Goal: Transaction & Acquisition: Purchase product/service

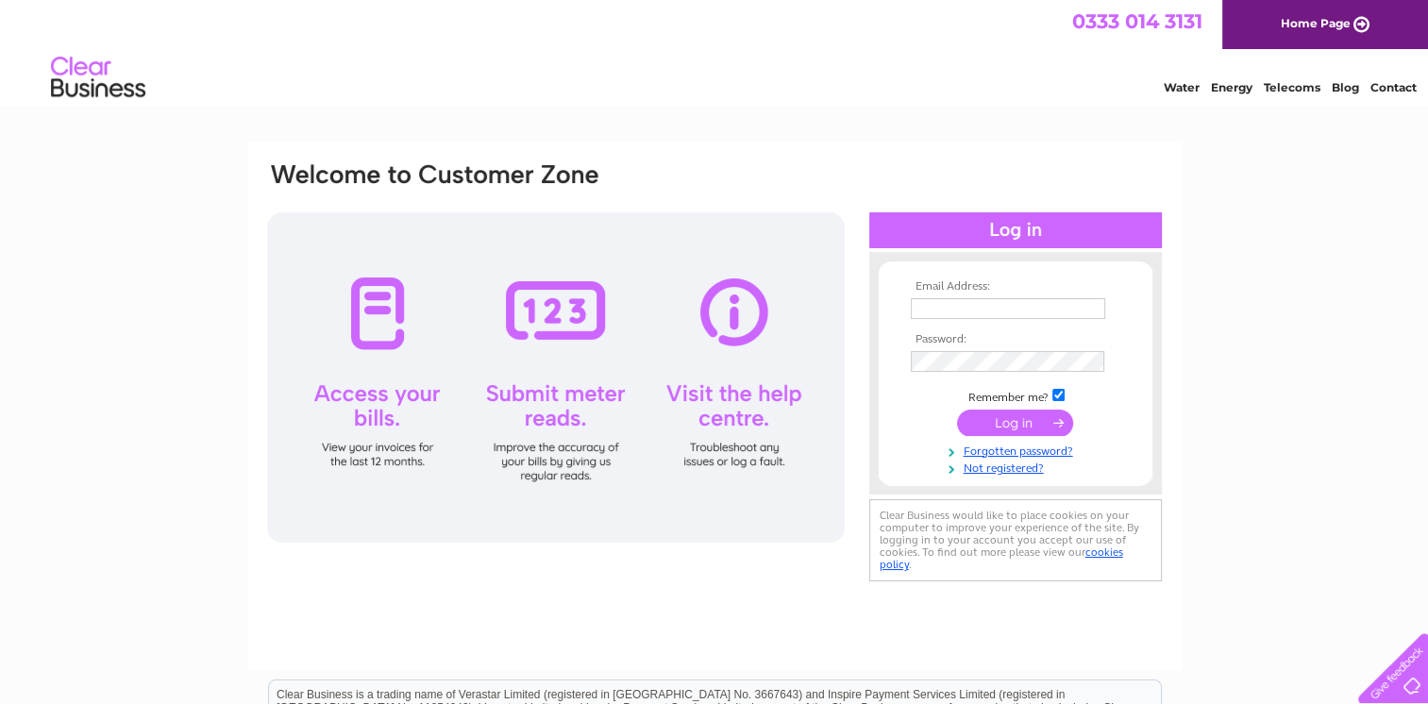
type input "[EMAIL_ADDRESS][DOMAIN_NAME]"
click at [1016, 417] on input "submit" at bounding box center [1015, 423] width 116 height 26
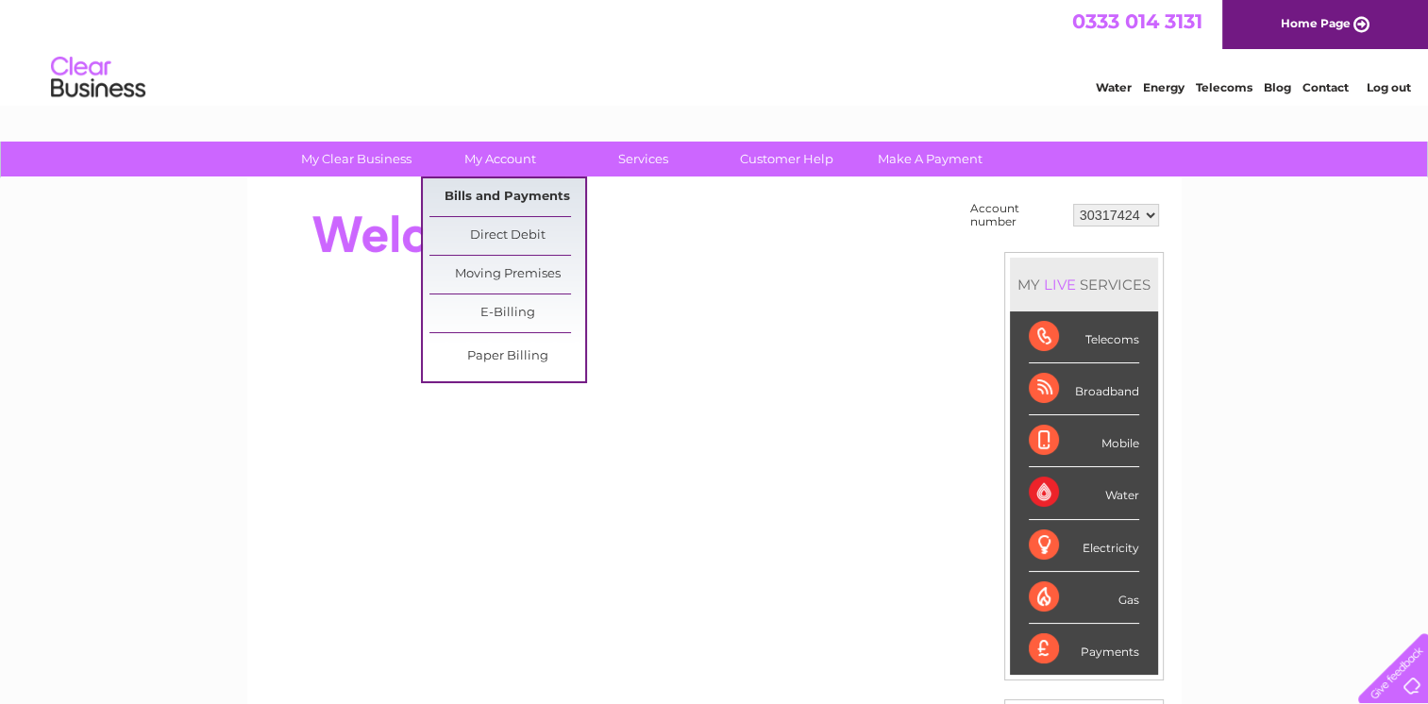
click at [504, 199] on link "Bills and Payments" at bounding box center [507, 197] width 156 height 38
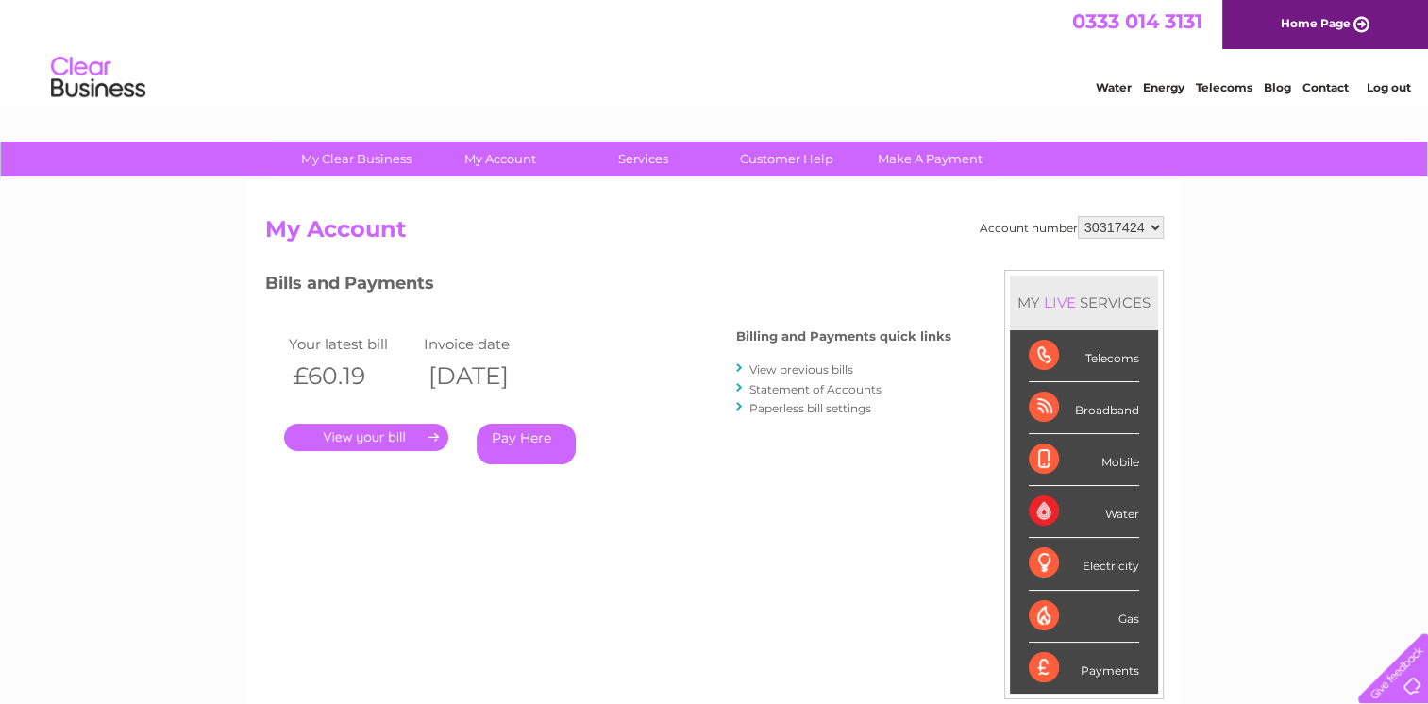
click at [517, 438] on link "Pay Here" at bounding box center [526, 444] width 99 height 41
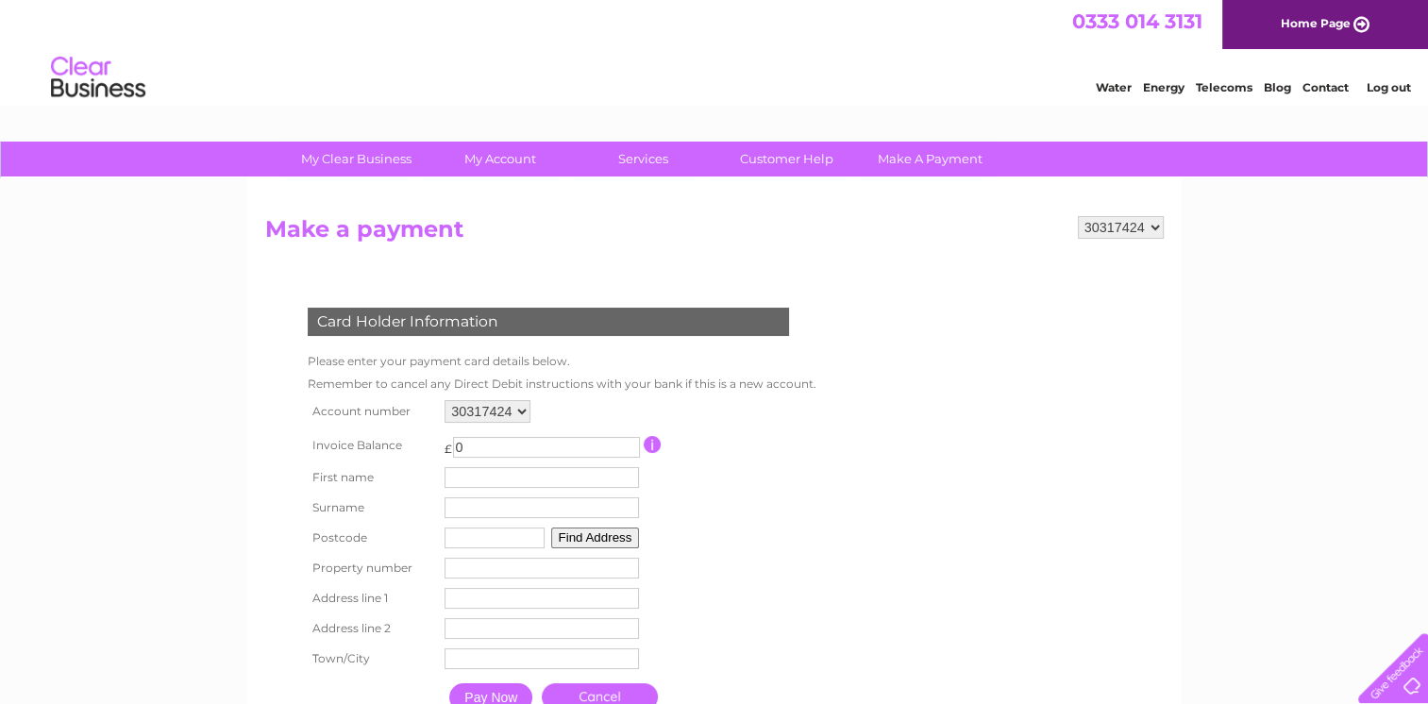
click at [493, 445] on input "0" at bounding box center [546, 447] width 187 height 21
type input "60.19"
click at [469, 480] on input "text" at bounding box center [544, 478] width 196 height 23
type input "Kerstine"
type input "Herbert"
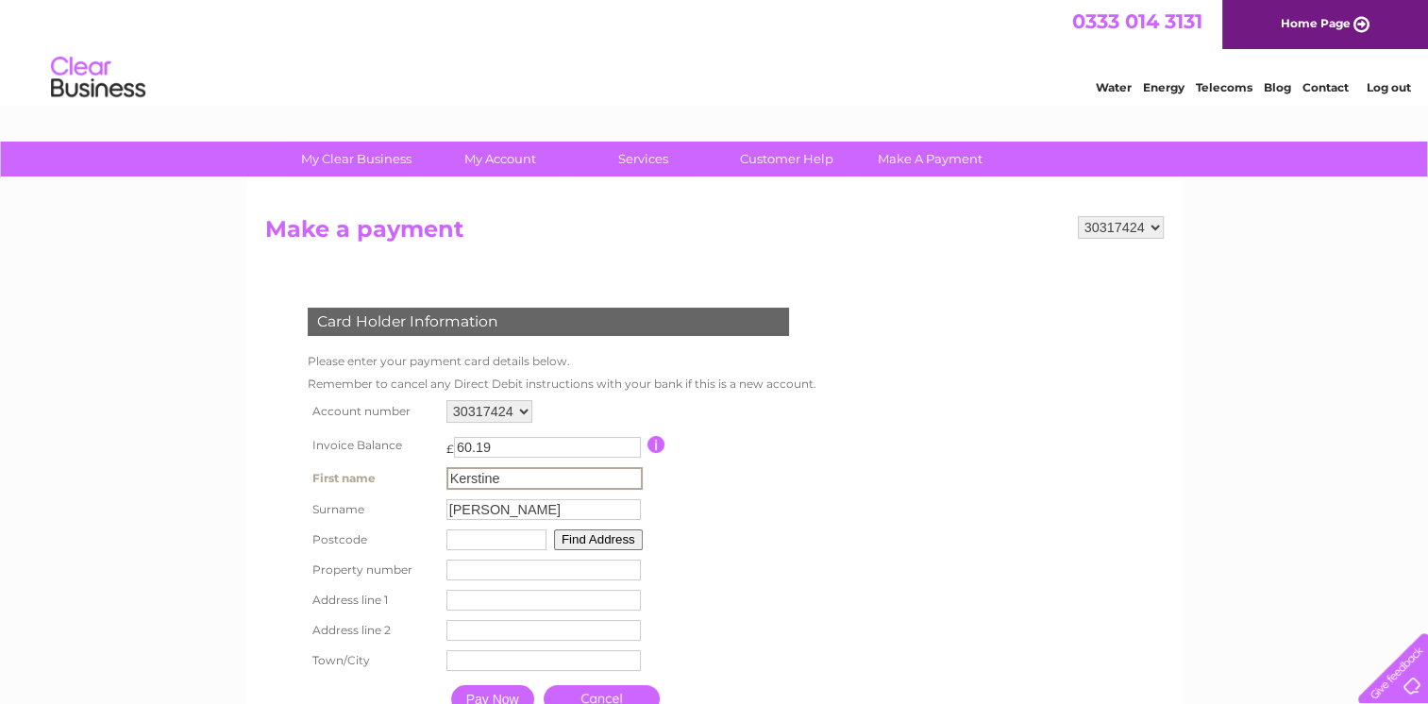
type input "NG16 2LP"
type input "11 James Street kimberley"
type input "kimberley"
type input "nottingham"
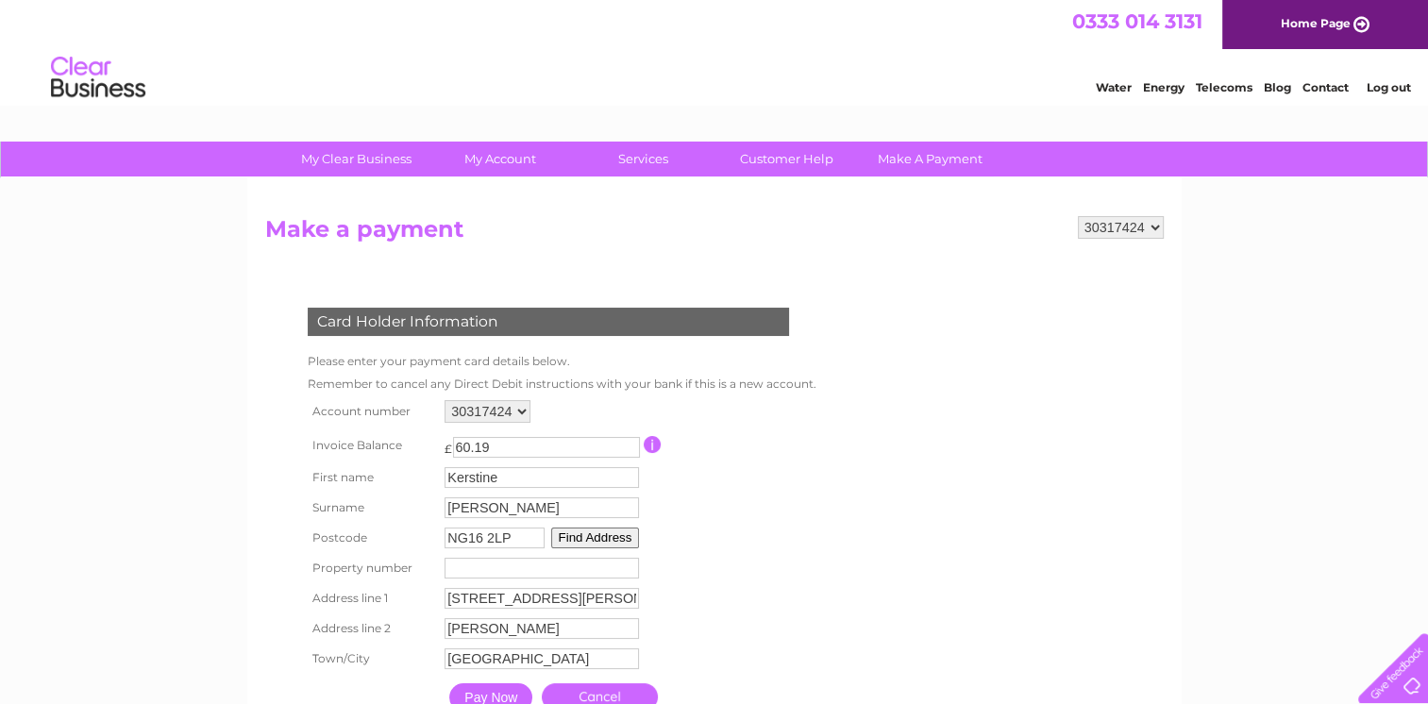
click at [494, 564] on input "number" at bounding box center [541, 568] width 194 height 21
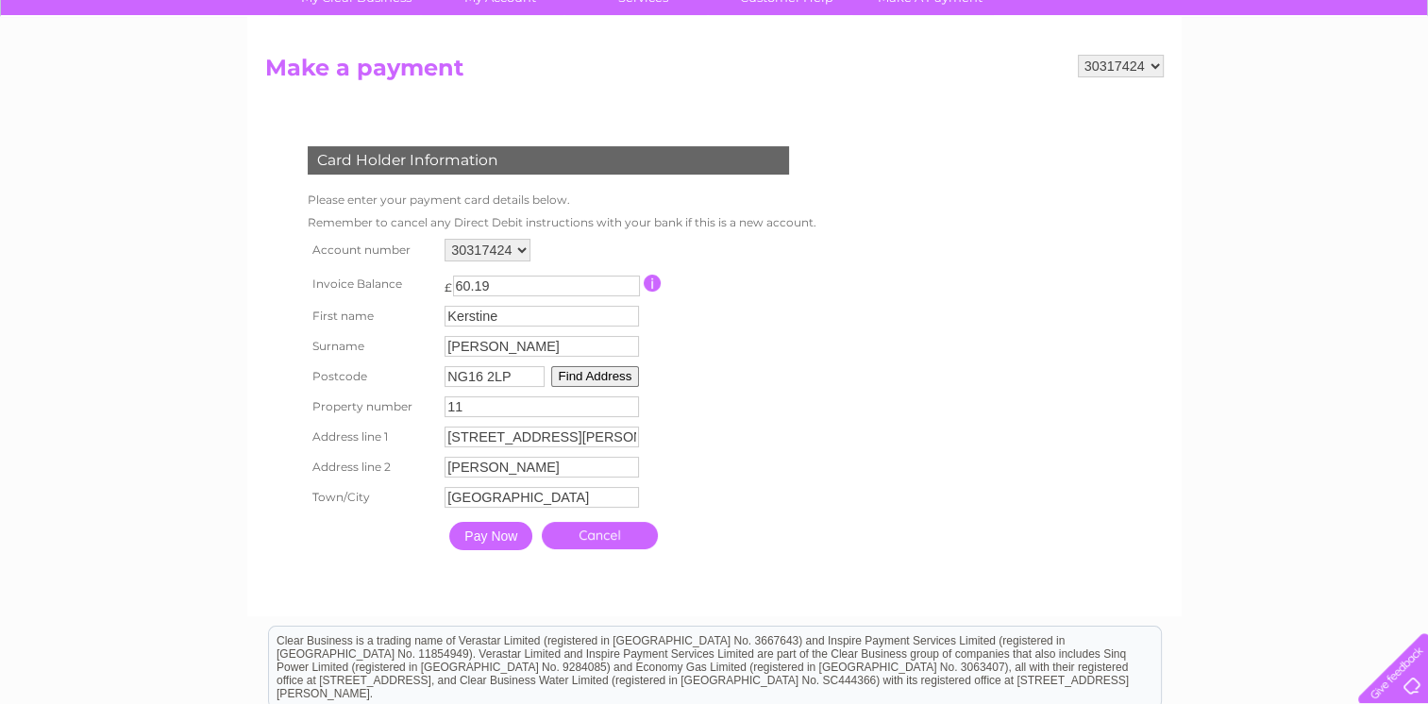
scroll to position [189, 0]
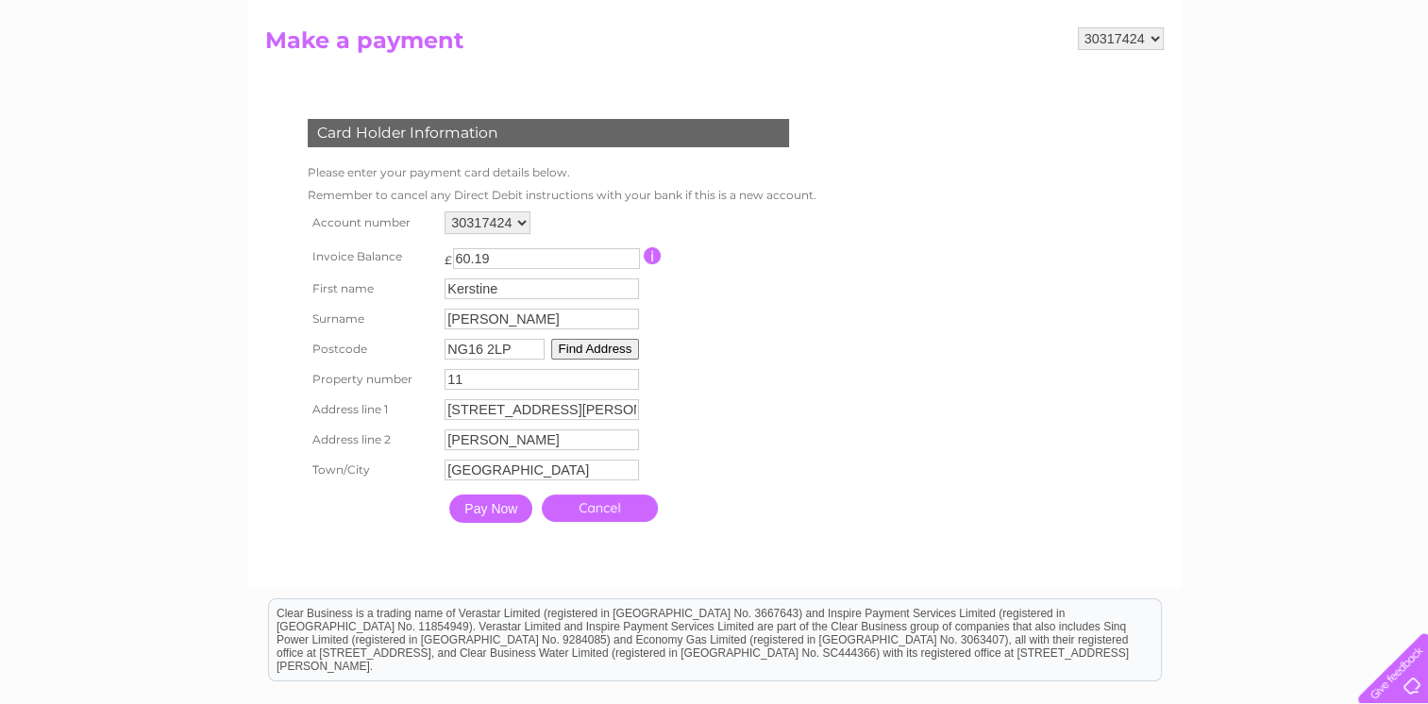
type input "11"
click at [506, 512] on input "Pay Now" at bounding box center [490, 508] width 83 height 28
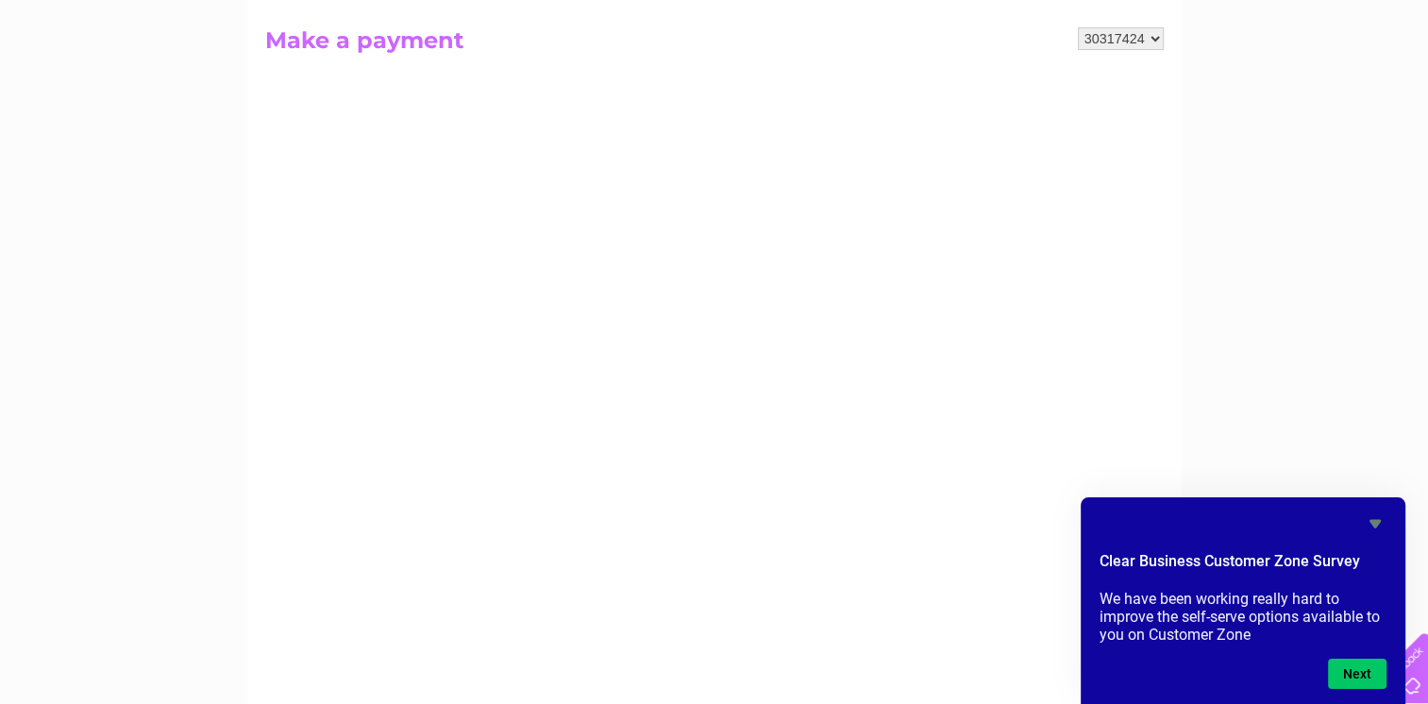
click at [1261, 126] on div "My Clear Business Login Details My Details My Preferences Link Account My Accou…" at bounding box center [714, 614] width 1428 height 1322
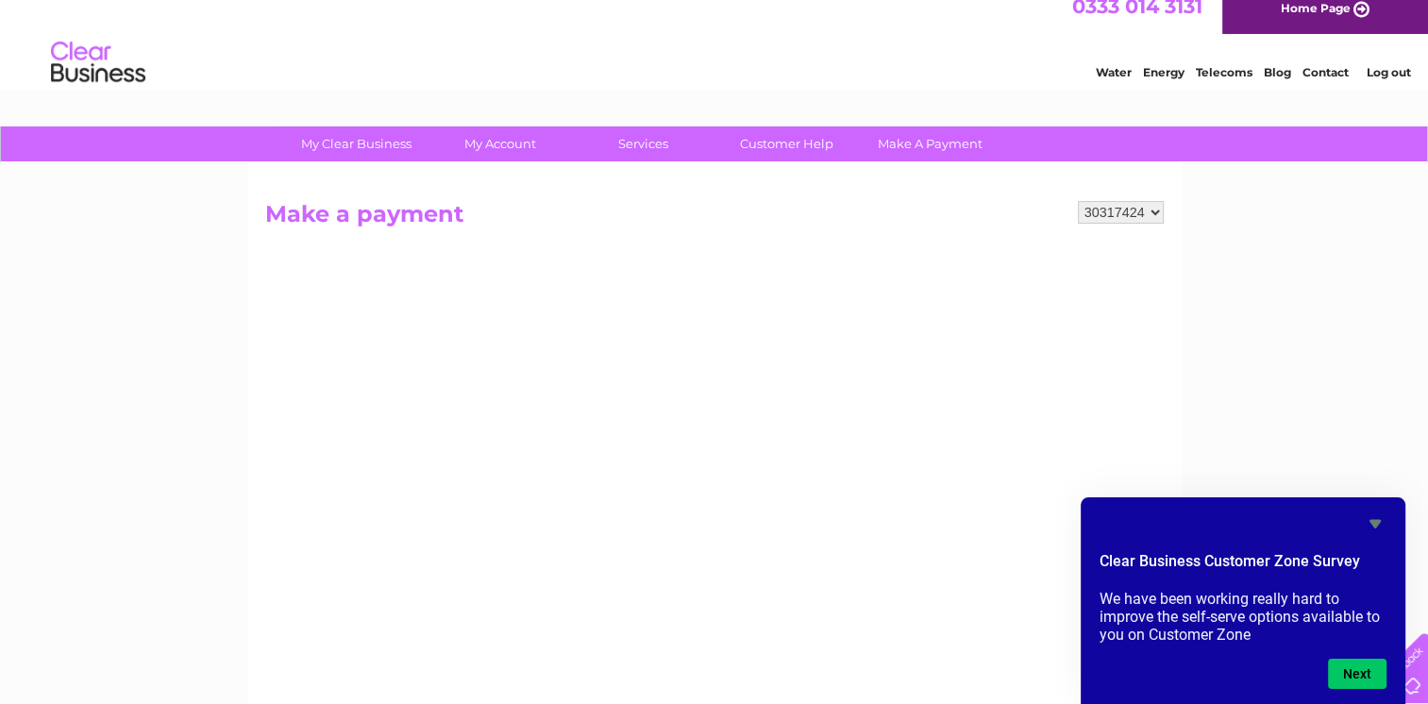
scroll to position [11, 0]
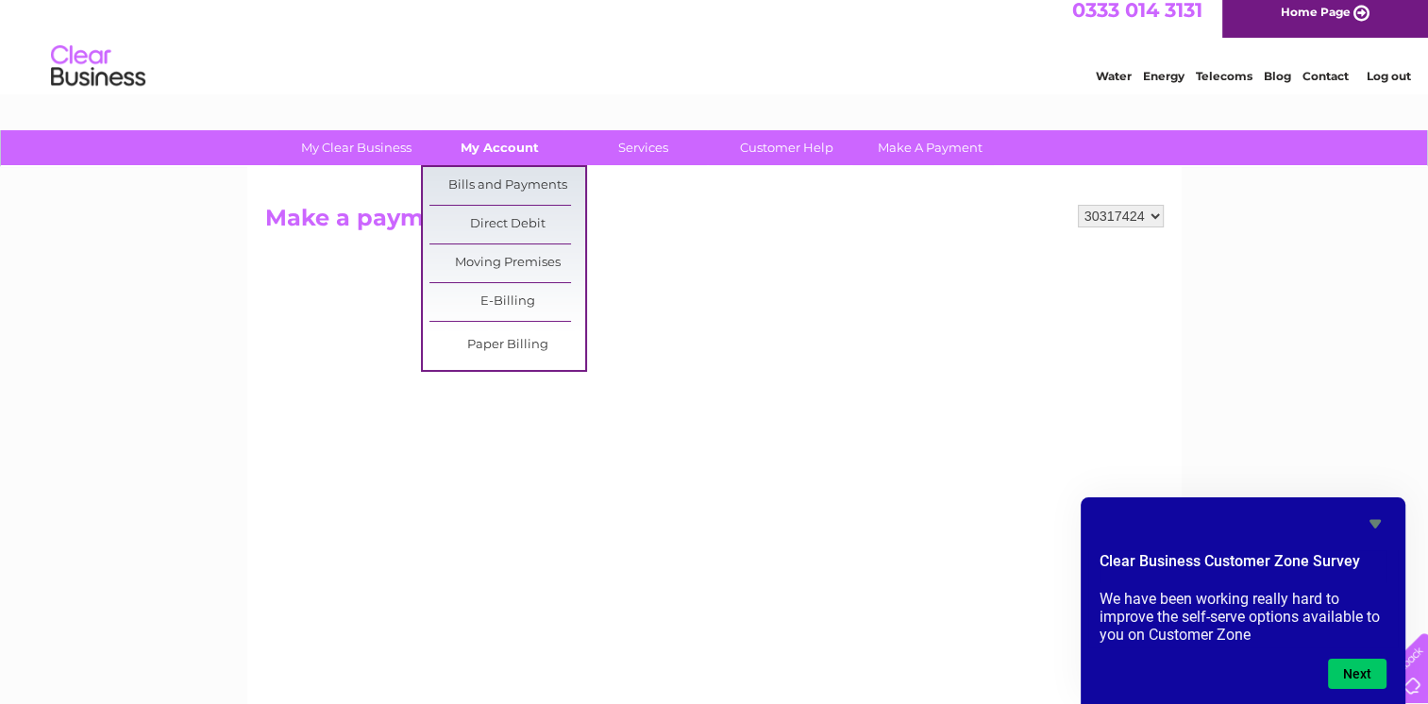
click at [490, 153] on link "My Account" at bounding box center [500, 147] width 156 height 35
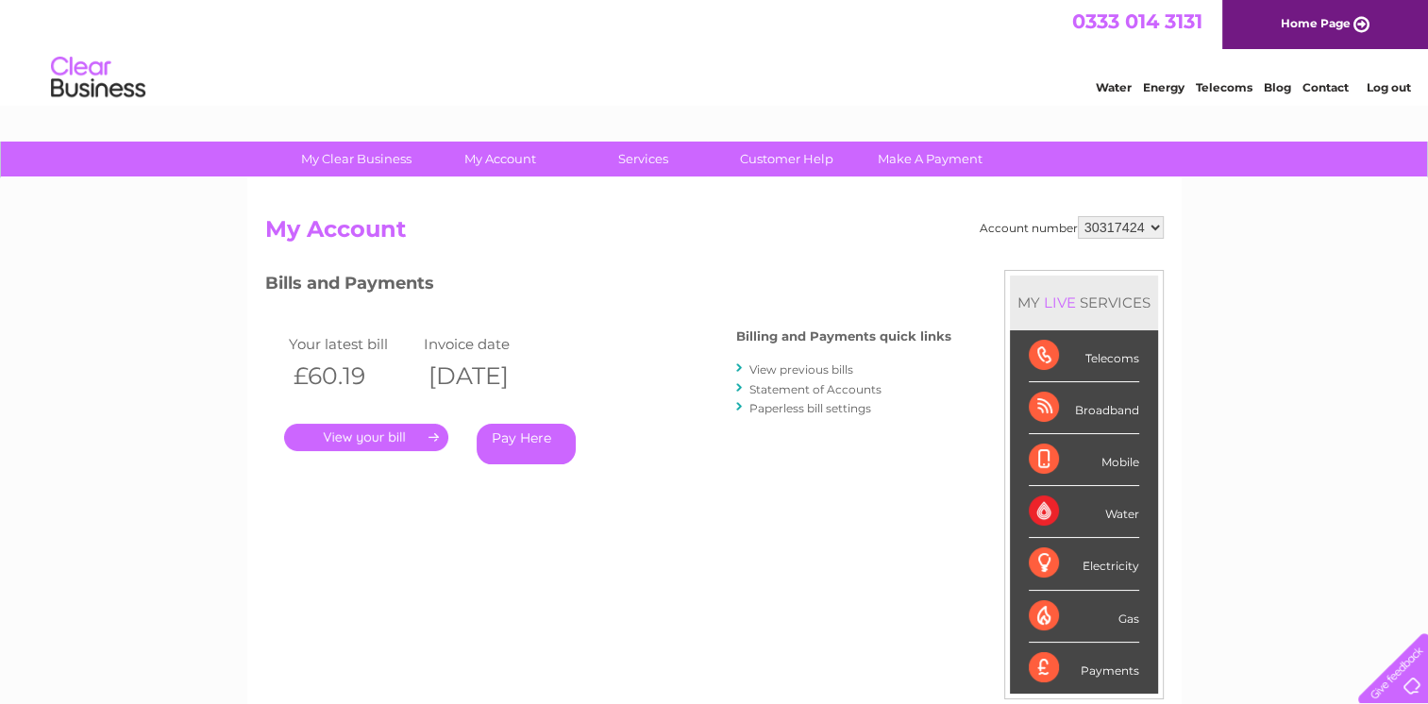
click at [377, 436] on link "." at bounding box center [366, 437] width 164 height 27
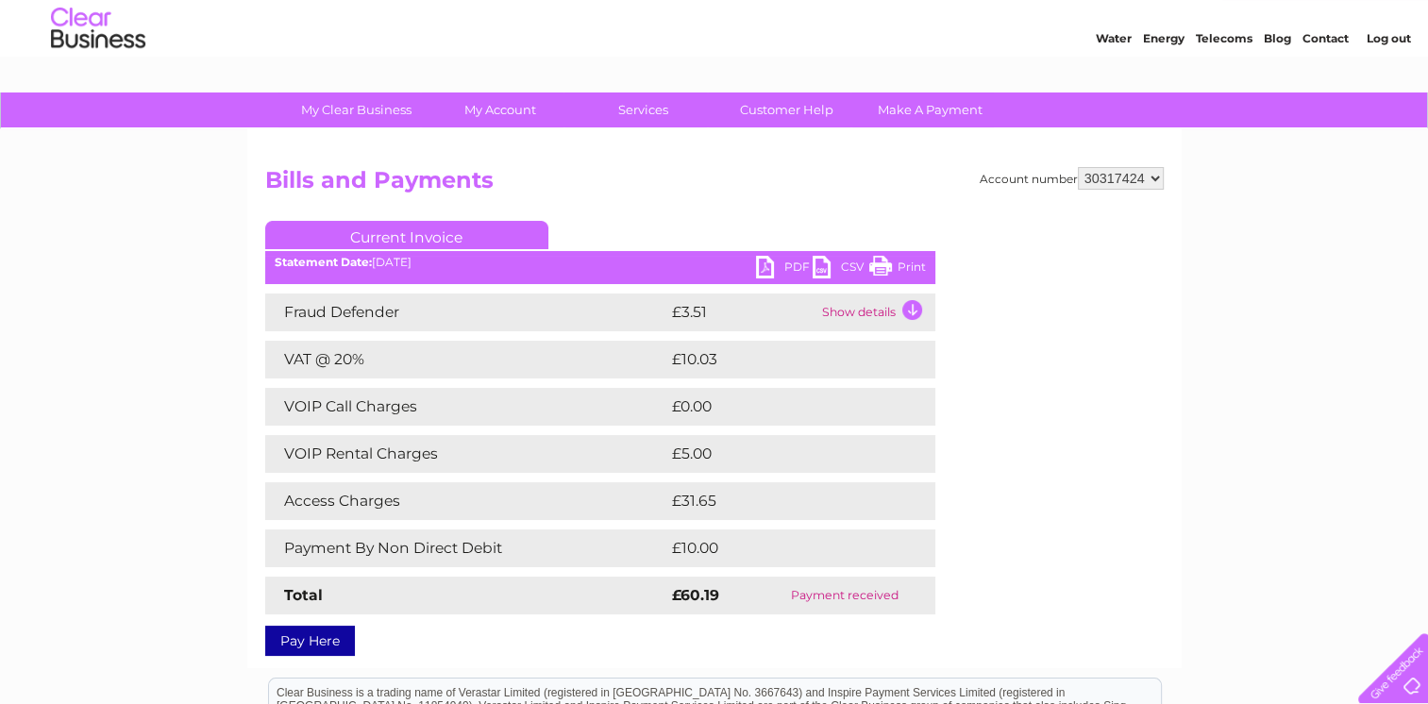
scroll to position [94, 0]
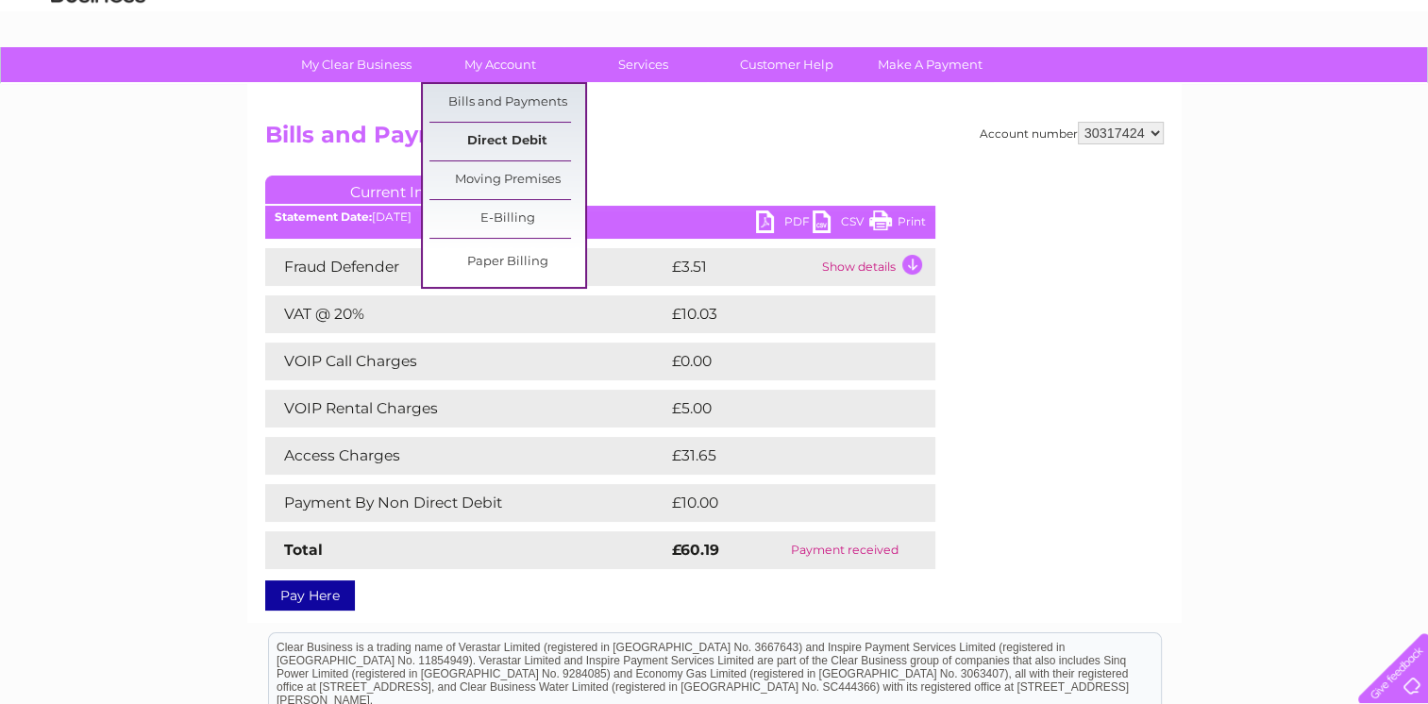
click at [511, 135] on link "Direct Debit" at bounding box center [507, 142] width 156 height 38
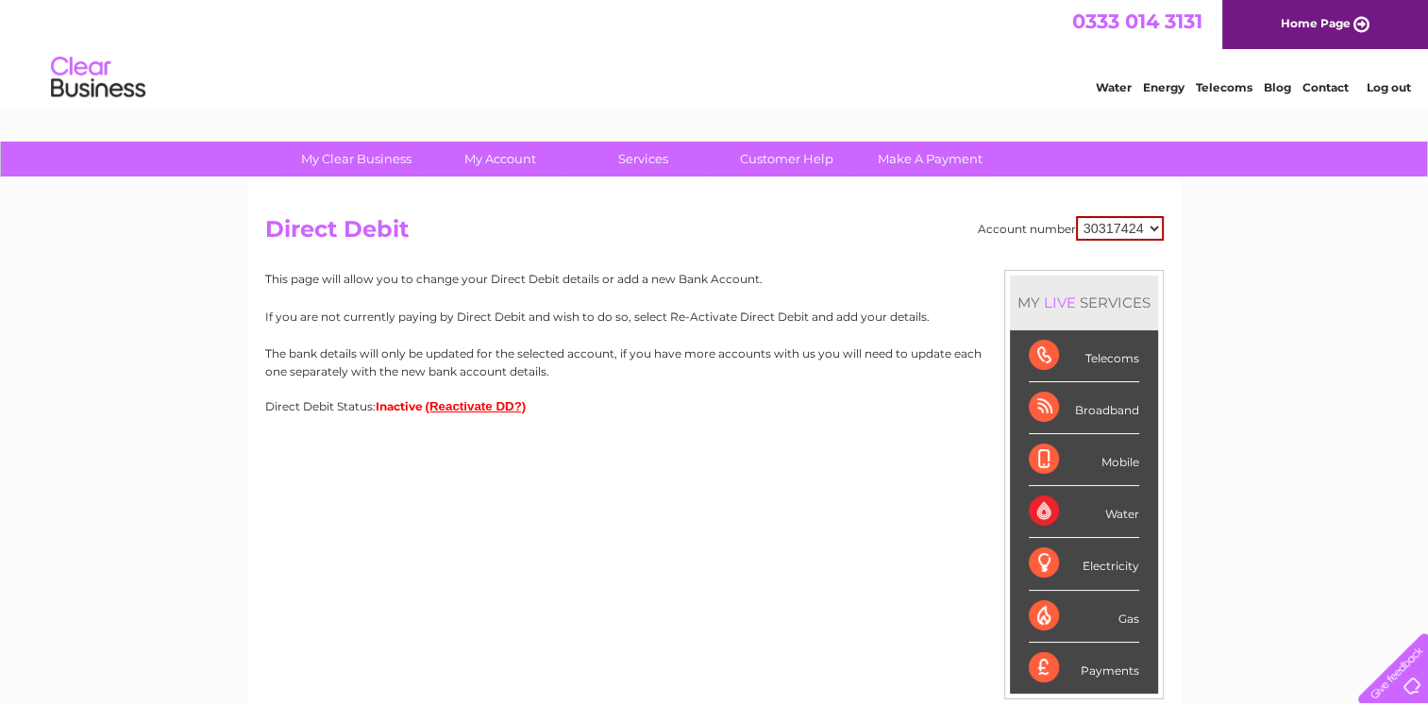
click at [475, 403] on button "(Reactivate DD?)" at bounding box center [476, 406] width 101 height 14
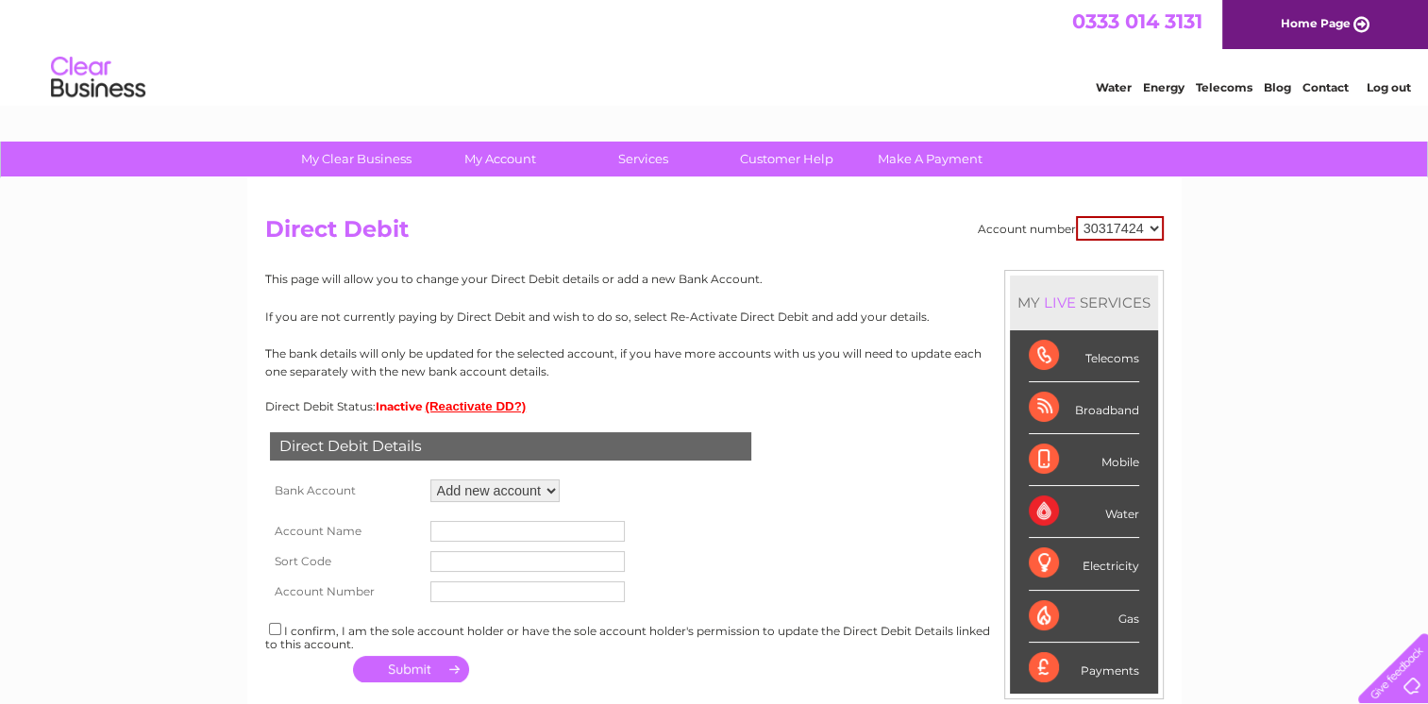
scroll to position [189, 0]
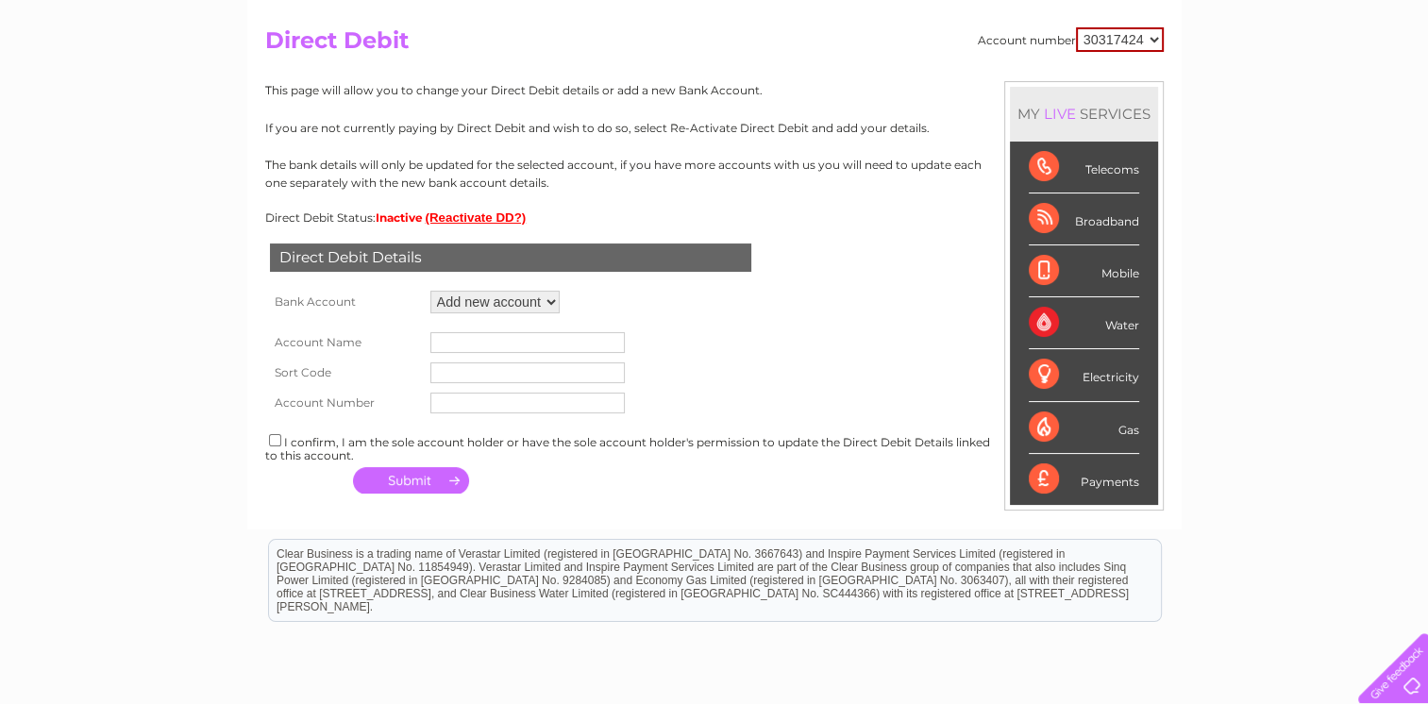
click at [548, 303] on select "Add new account ****5886" at bounding box center [494, 302] width 129 height 23
select select "1534052"
click at [430, 291] on select "Add new account ****5886" at bounding box center [494, 302] width 129 height 23
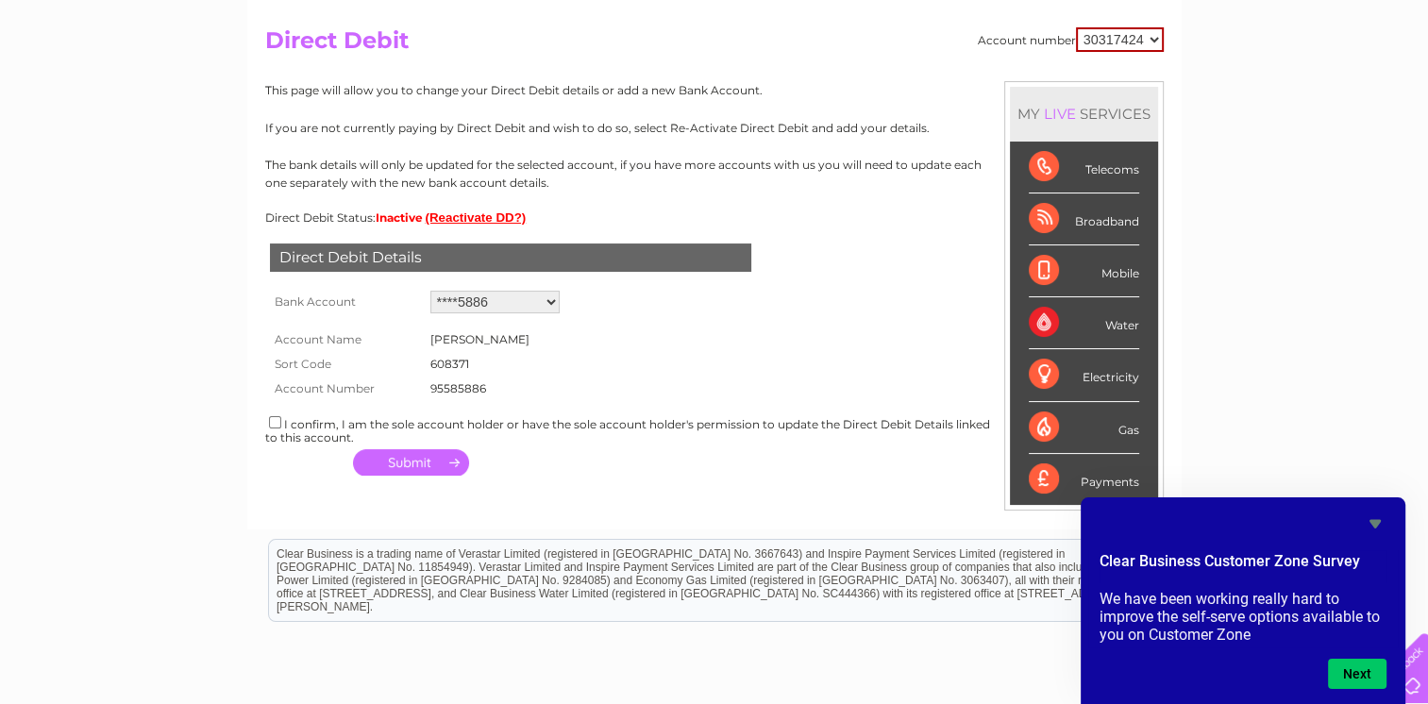
click at [273, 423] on input "checkbox" at bounding box center [275, 422] width 12 height 12
checkbox input "true"
click at [427, 466] on button "button" at bounding box center [411, 462] width 116 height 26
